Goal: Task Accomplishment & Management: Manage account settings

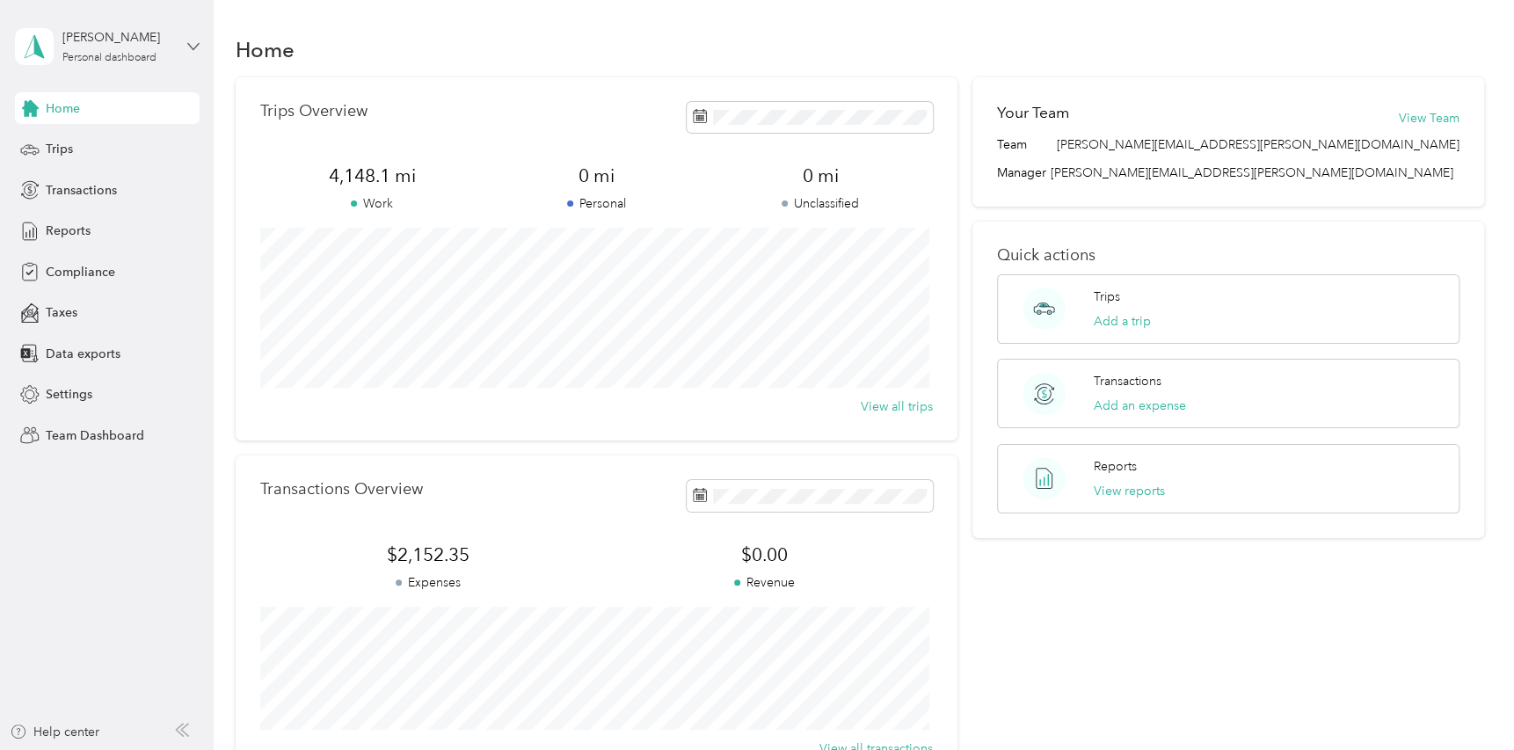
click at [187, 51] on icon at bounding box center [193, 46] width 12 height 12
click at [151, 158] on div "Team dashboard Personal dashboard Log out" at bounding box center [299, 183] width 544 height 111
click at [185, 44] on div "[PERSON_NAME] Personal dashboard" at bounding box center [107, 47] width 185 height 62
click at [103, 158] on div "Team dashboard Personal dashboard Log out" at bounding box center [299, 183] width 544 height 111
click at [179, 40] on div "[PERSON_NAME] Personal dashboard" at bounding box center [107, 47] width 185 height 62
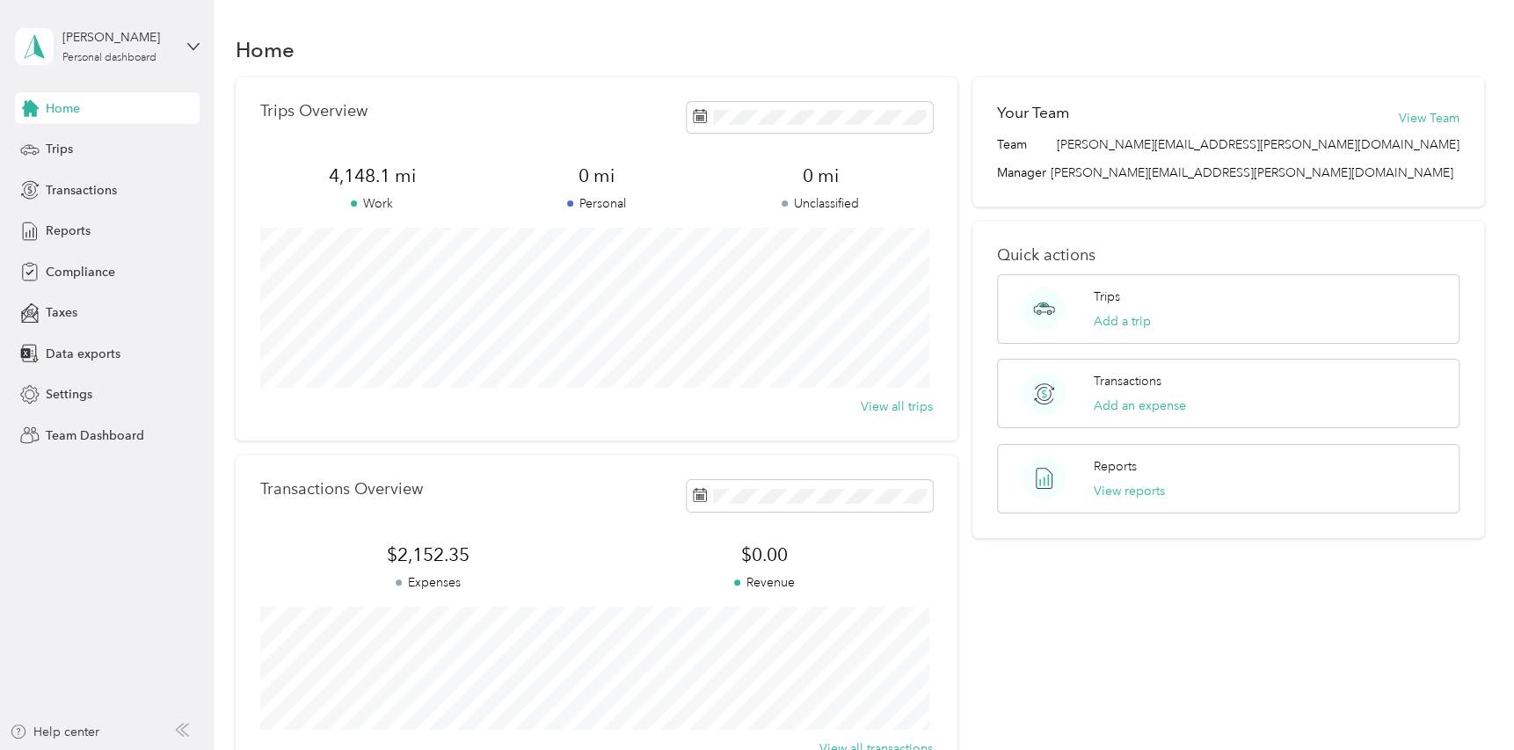
click at [106, 139] on div "Team dashboard" at bounding box center [77, 144] width 94 height 18
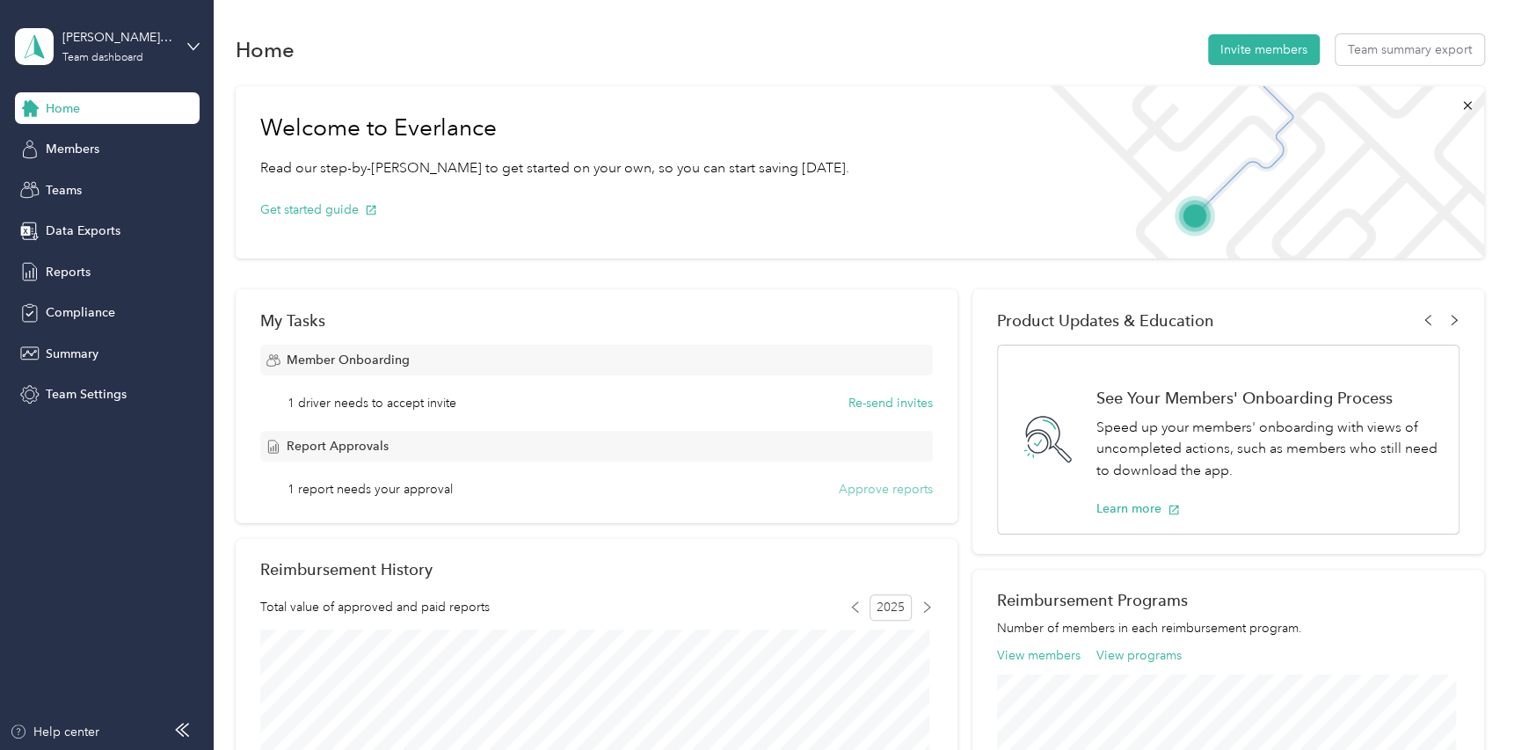
click at [906, 487] on button "Approve reports" at bounding box center [886, 489] width 94 height 18
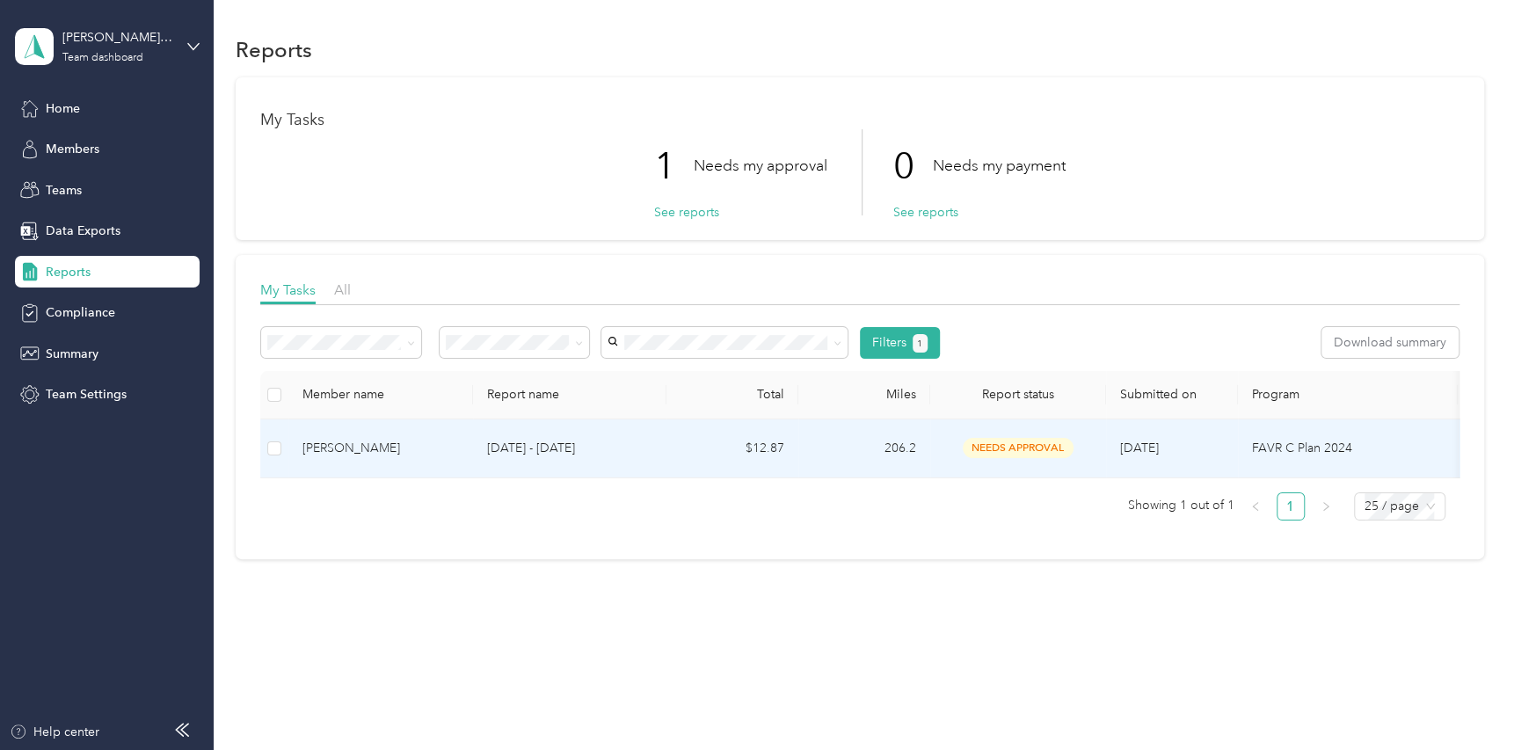
click at [1040, 445] on span "needs approval" at bounding box center [1018, 448] width 111 height 20
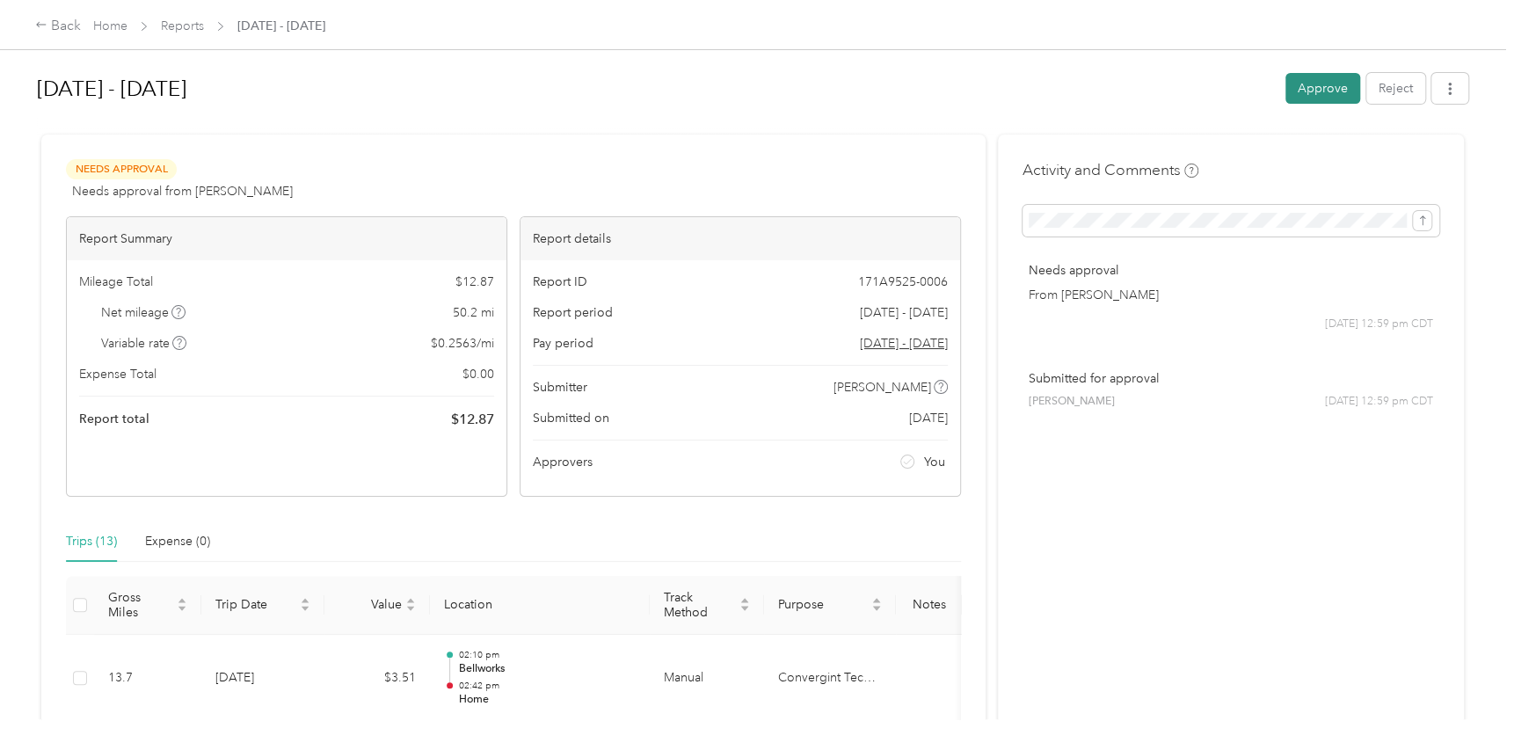
click at [1307, 86] on button "Approve" at bounding box center [1322, 88] width 75 height 31
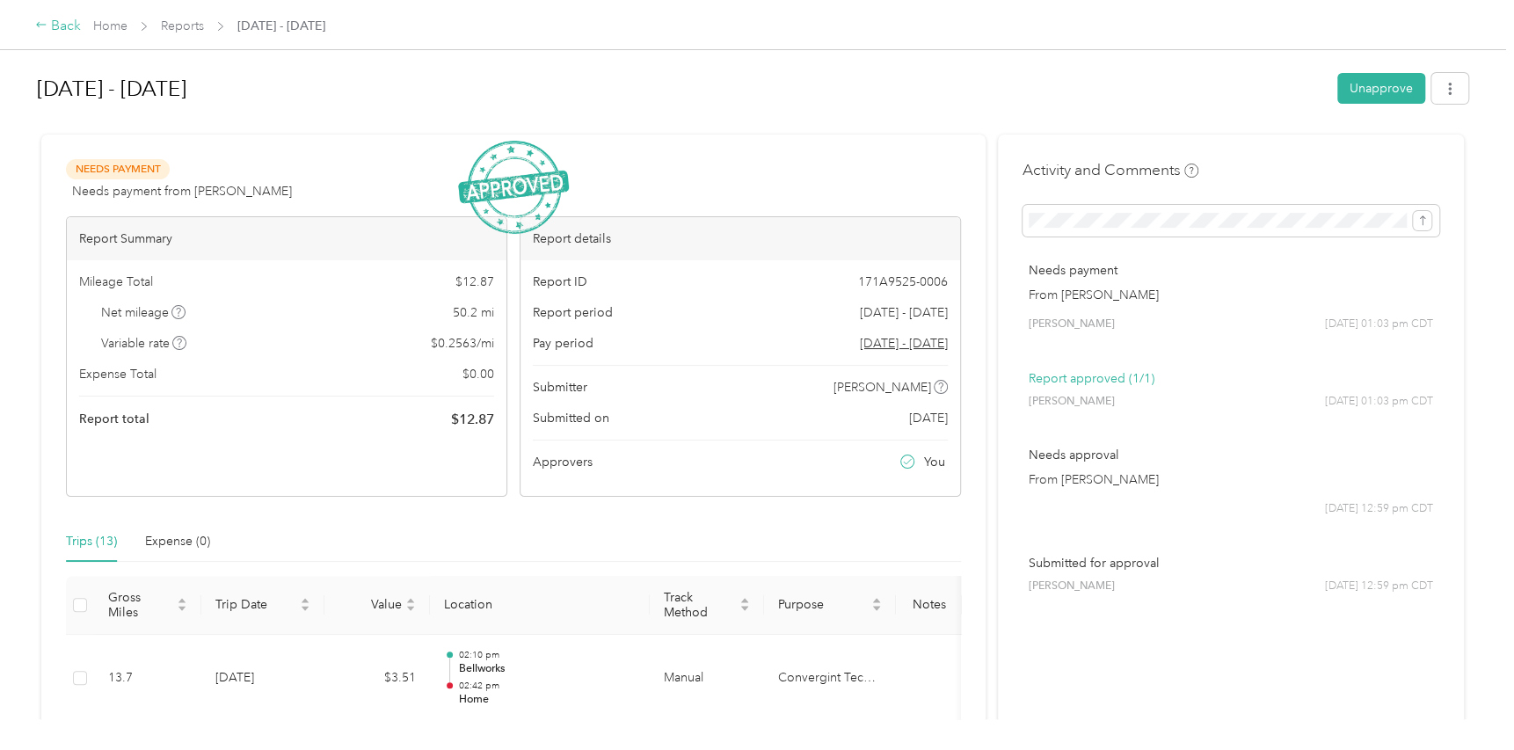
click at [73, 32] on div "Back" at bounding box center [58, 26] width 46 height 21
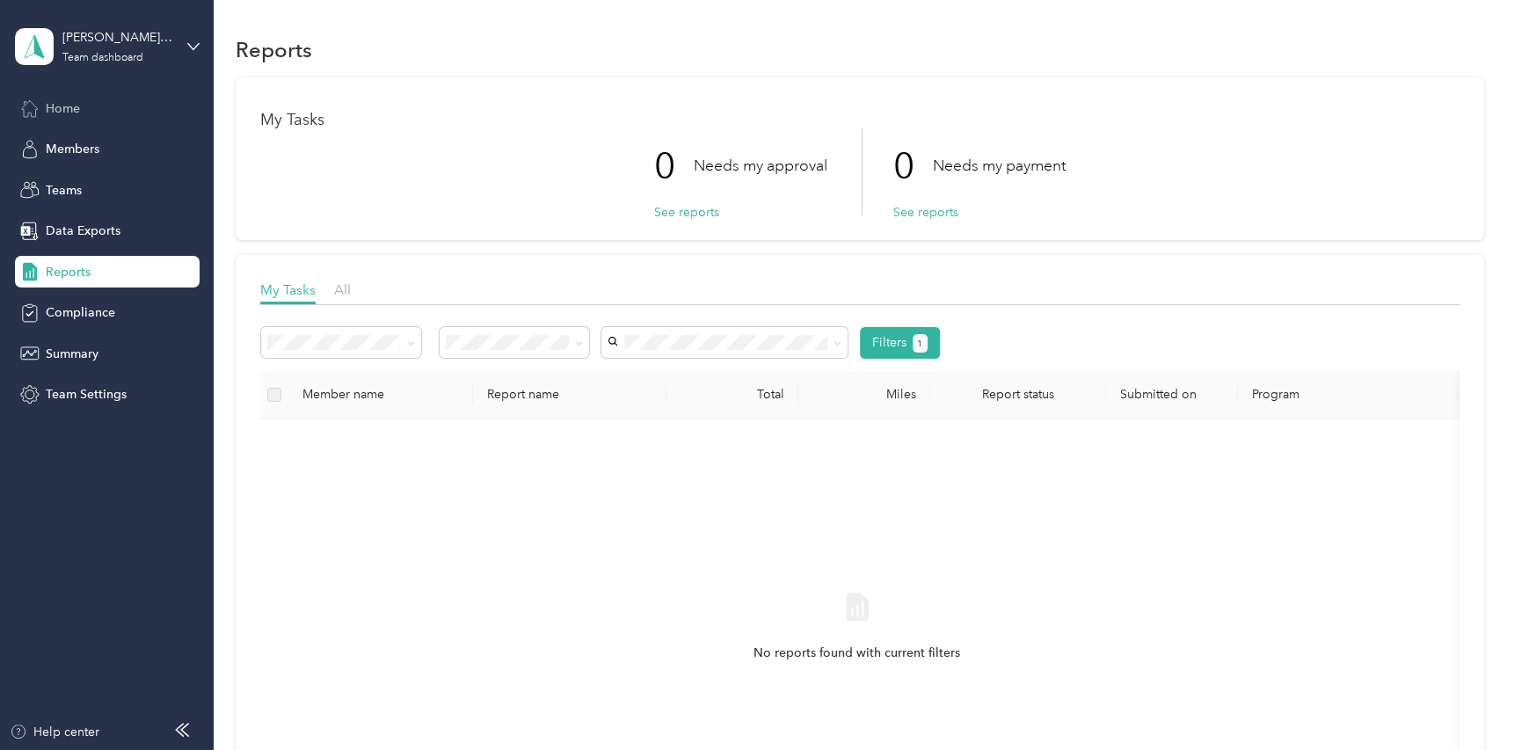
click at [98, 113] on div "Home" at bounding box center [107, 108] width 185 height 32
